Goal: Information Seeking & Learning: Understand process/instructions

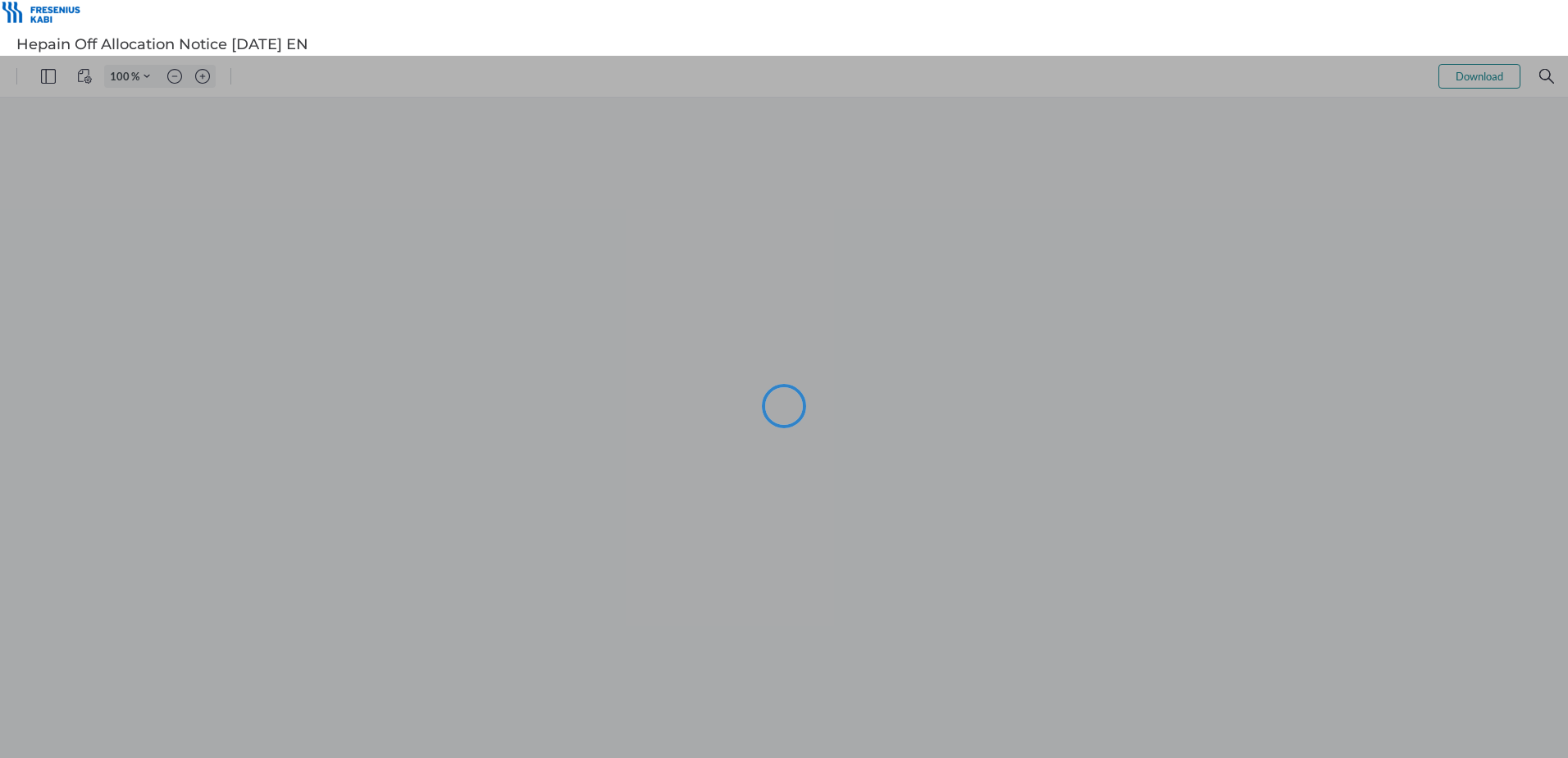
type input "101"
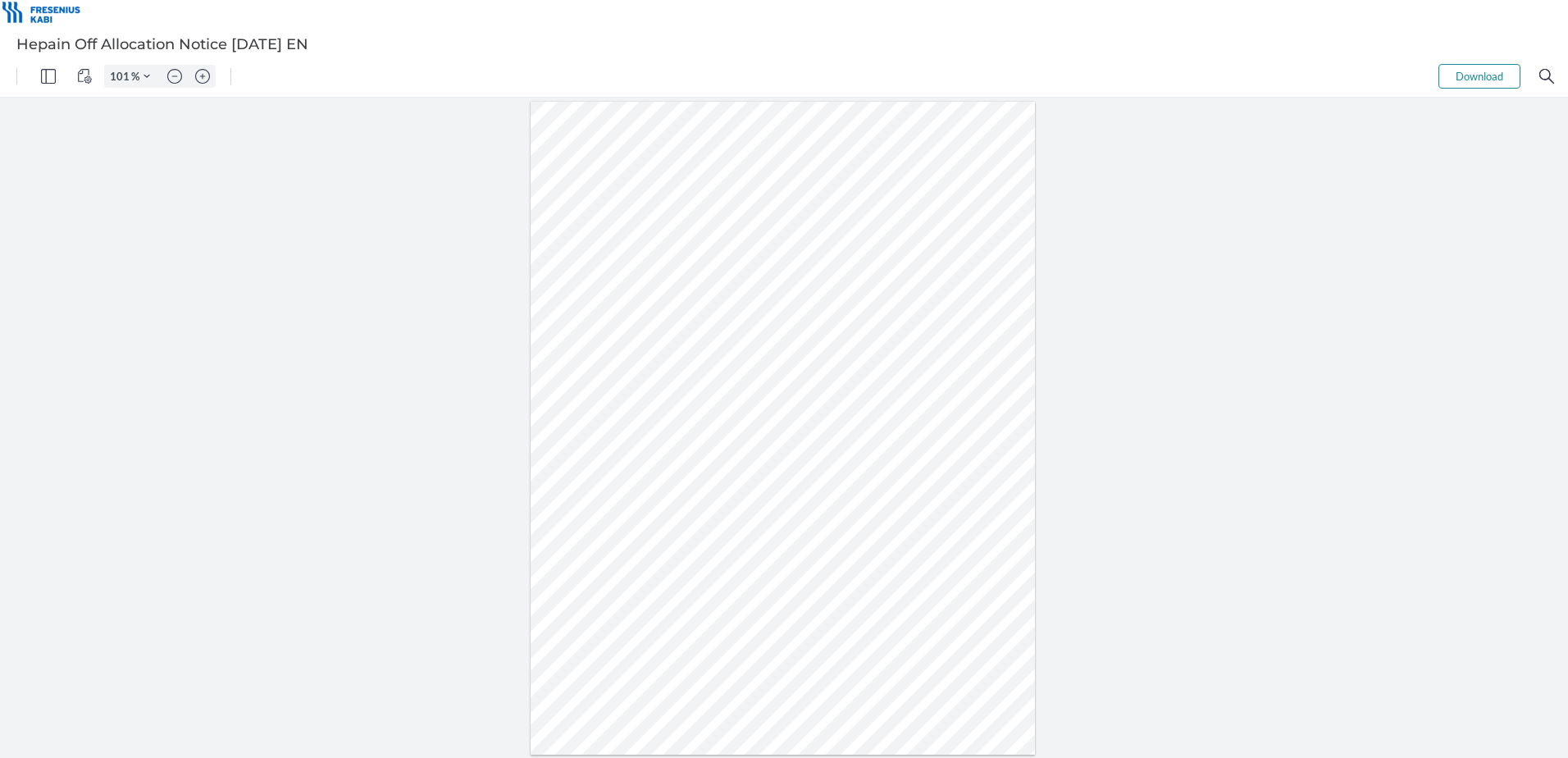
click at [707, 459] on div at bounding box center [783, 428] width 505 height 653
click at [709, 460] on div at bounding box center [783, 428] width 505 height 653
drag, startPoint x: 614, startPoint y: 458, endPoint x: 540, endPoint y: 448, distance: 74.7
click at [540, 448] on div at bounding box center [783, 428] width 505 height 653
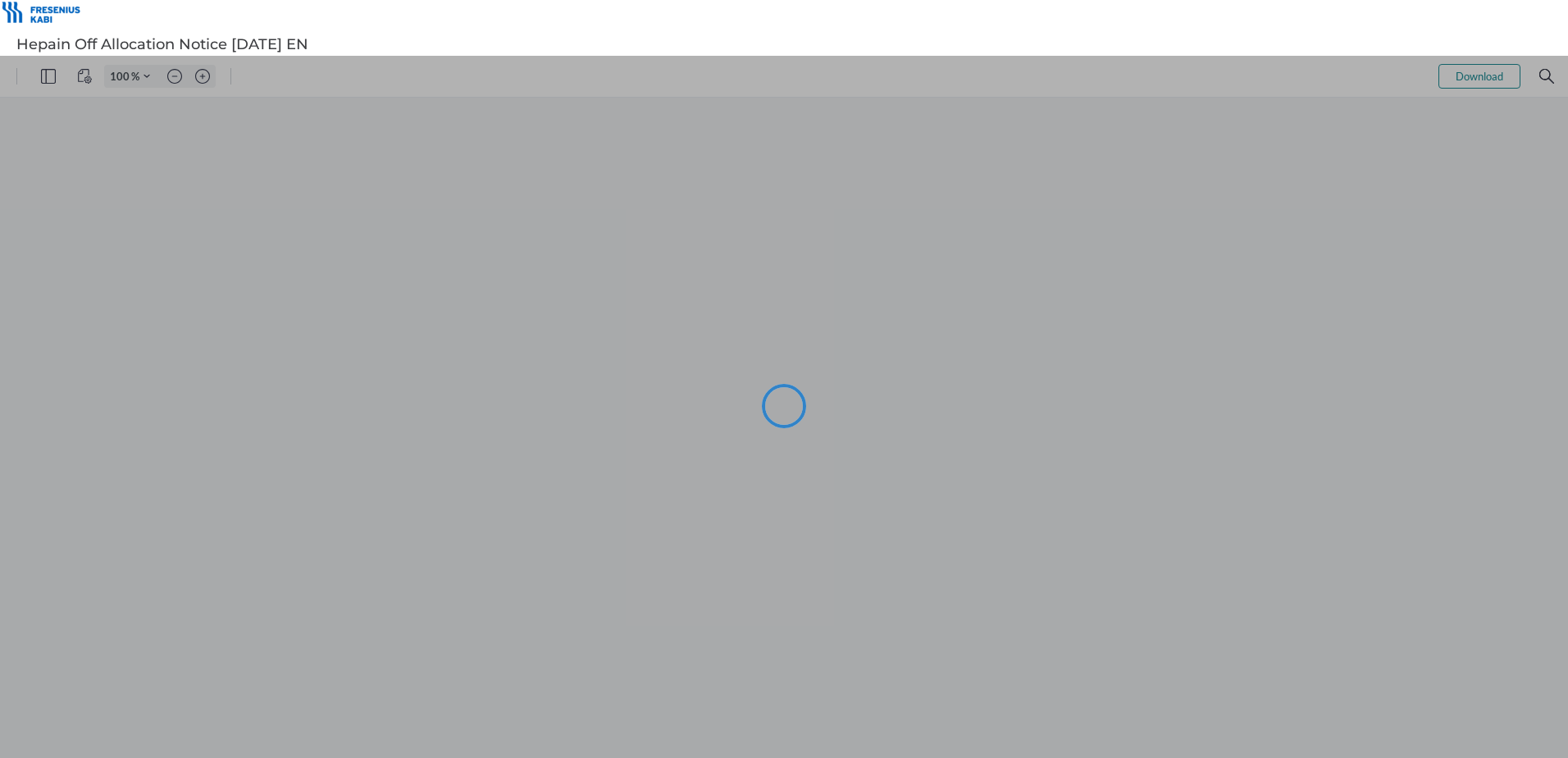
type input "101"
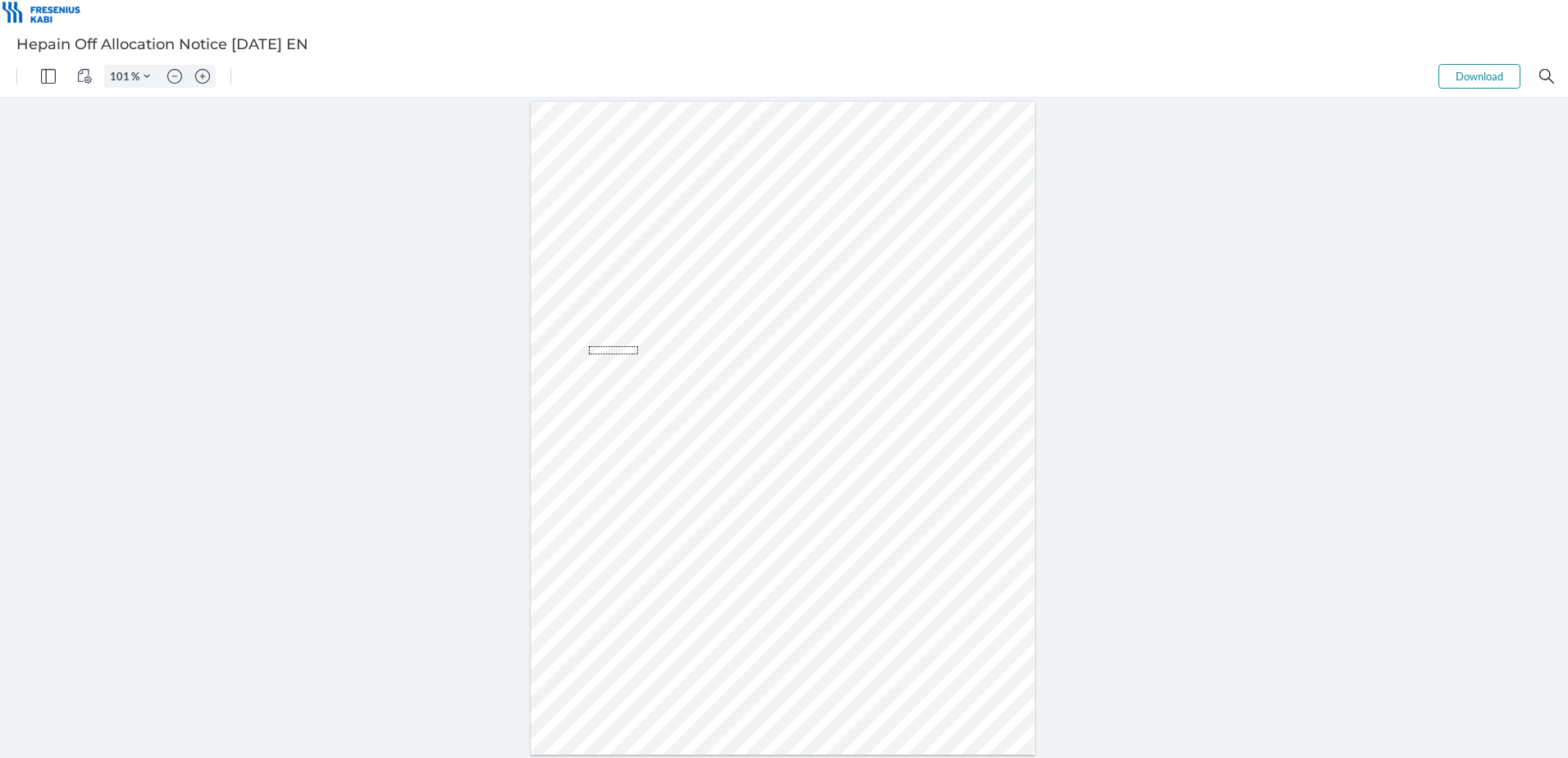
drag, startPoint x: 589, startPoint y: 346, endPoint x: 638, endPoint y: 355, distance: 49.8
click at [638, 355] on div at bounding box center [783, 428] width 505 height 653
